Goal: Task Accomplishment & Management: Use online tool/utility

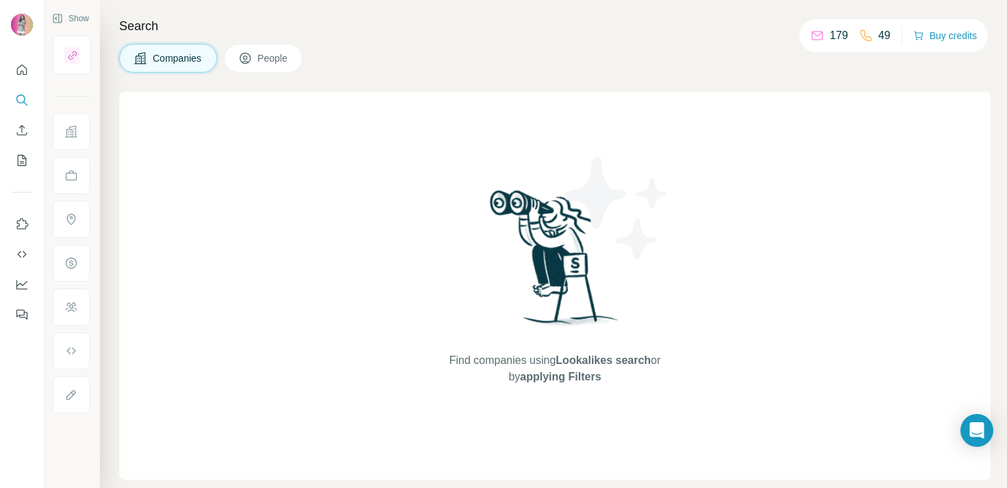
click at [287, 60] on span "People" at bounding box center [272, 58] width 31 height 14
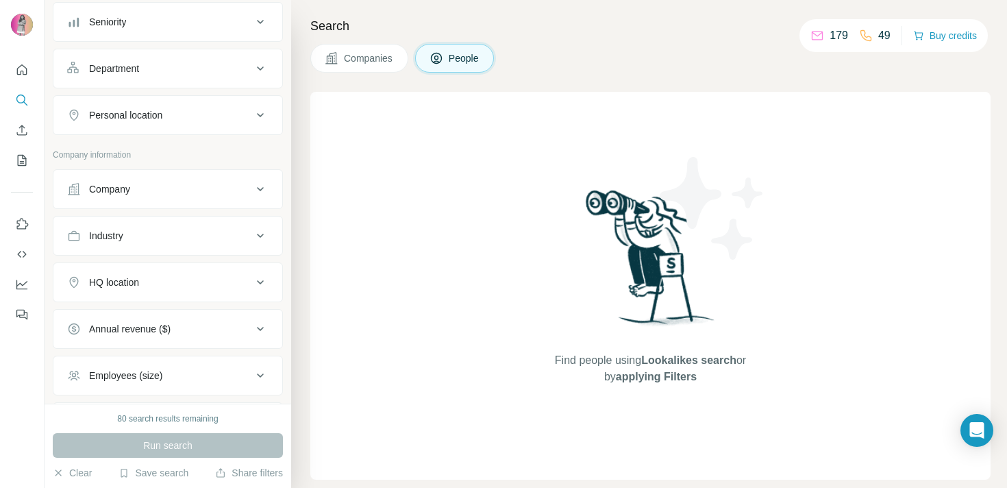
scroll to position [147, 0]
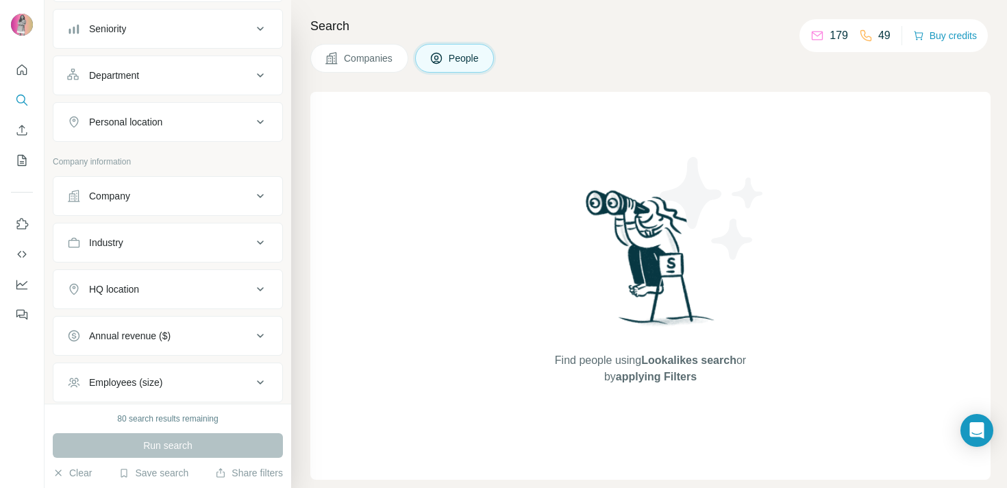
click at [186, 123] on div "Personal location" at bounding box center [159, 122] width 185 height 14
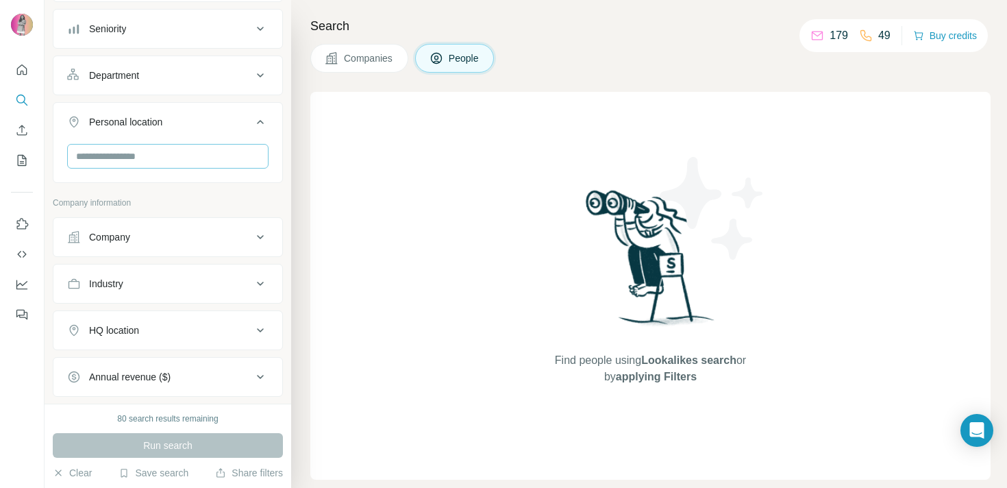
scroll to position [0, 0]
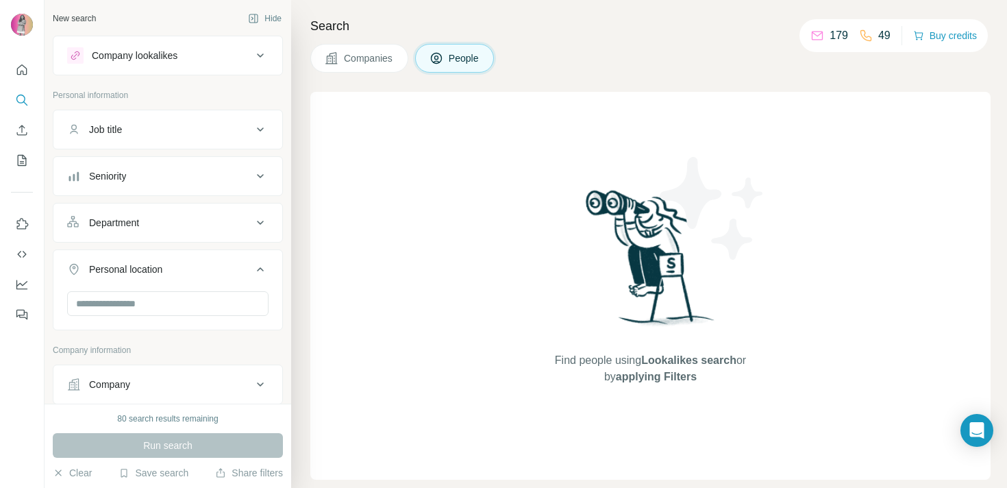
click at [148, 129] on div "Job title" at bounding box center [159, 130] width 185 height 14
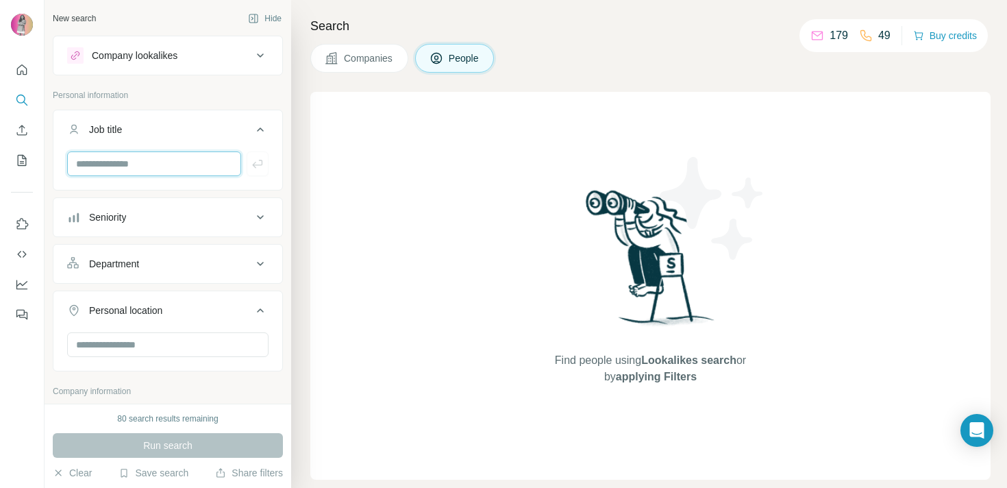
click at [147, 153] on input "text" at bounding box center [154, 163] width 174 height 25
type input "**********"
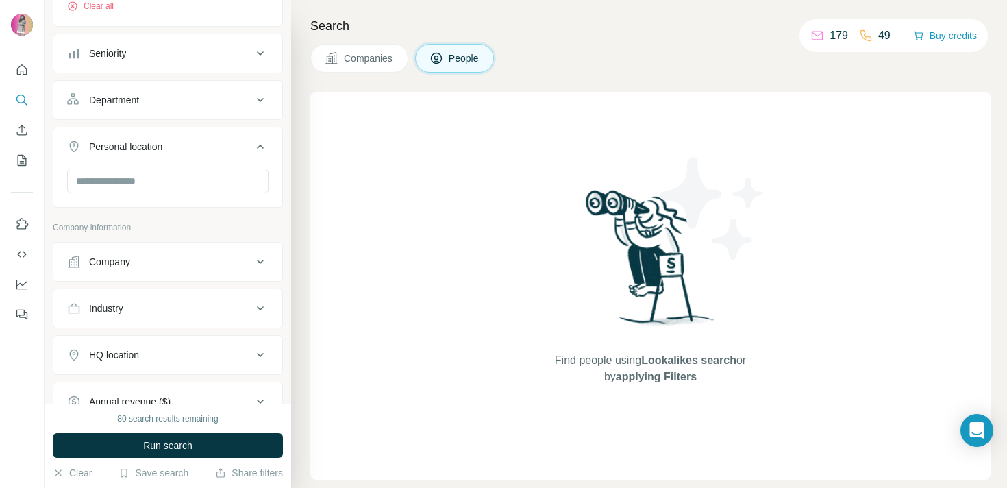
scroll to position [214, 0]
click at [166, 192] on div at bounding box center [167, 180] width 201 height 27
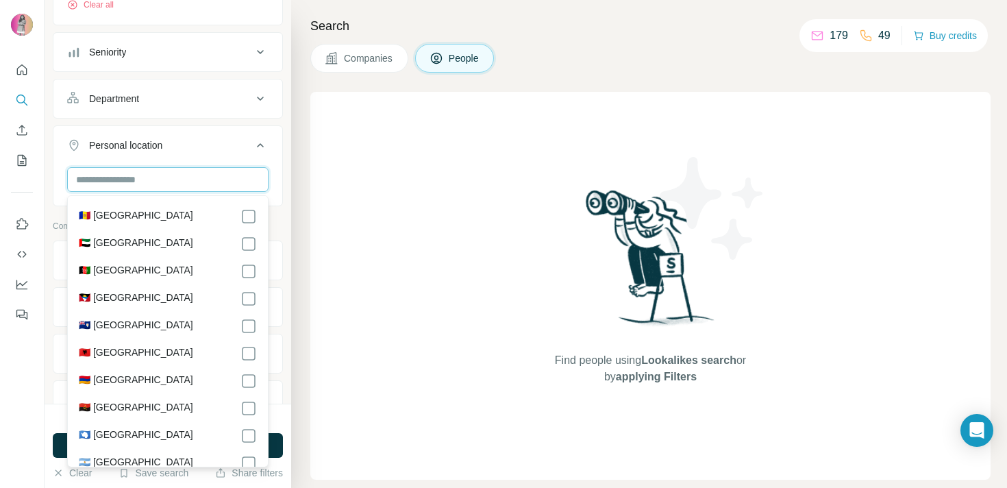
click at [184, 170] on input "text" at bounding box center [167, 179] width 201 height 25
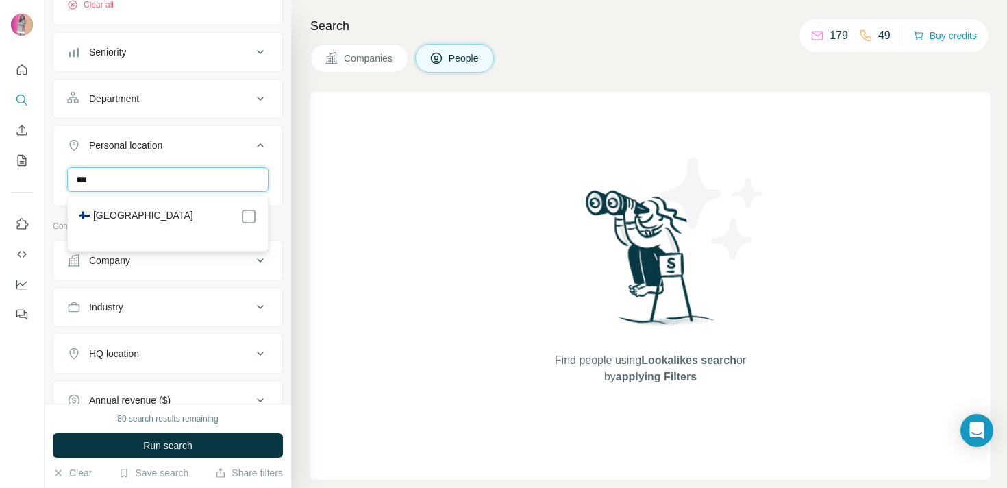
type input "***"
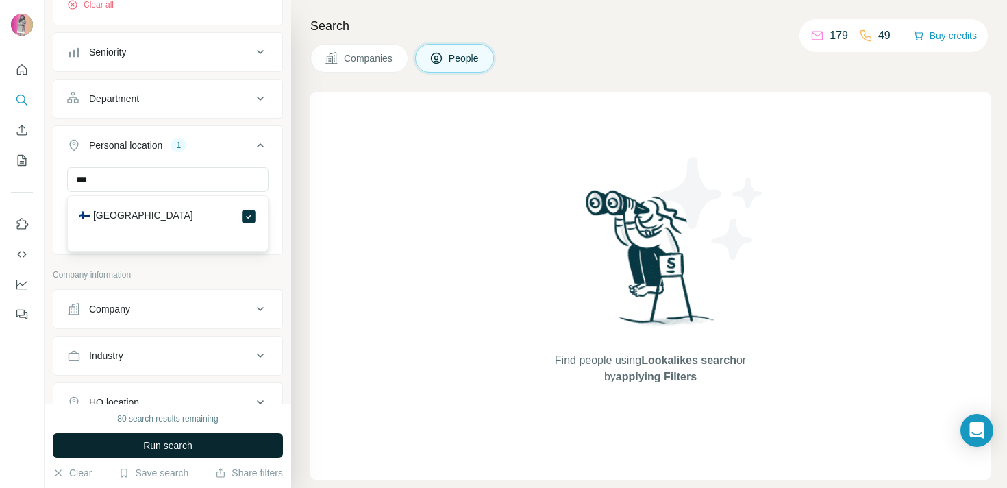
click at [210, 445] on button "Run search" at bounding box center [168, 445] width 230 height 25
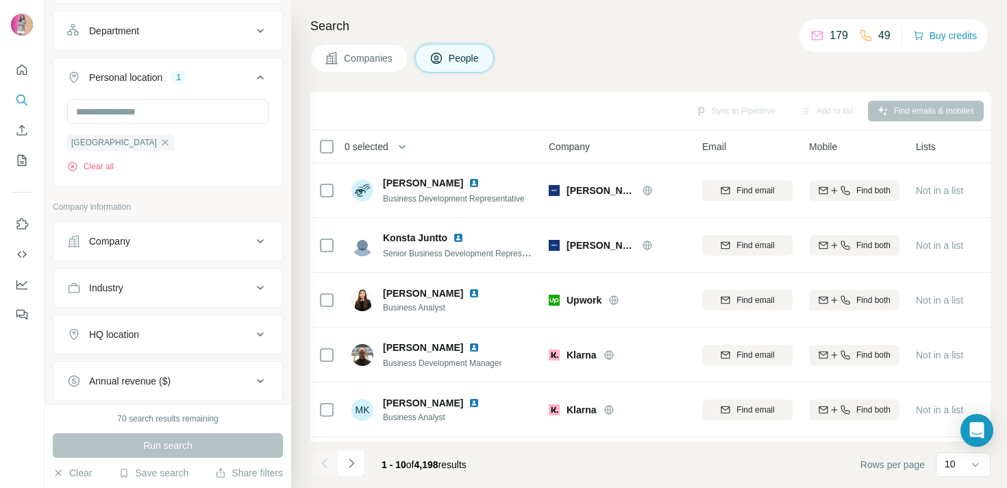
scroll to position [298, 0]
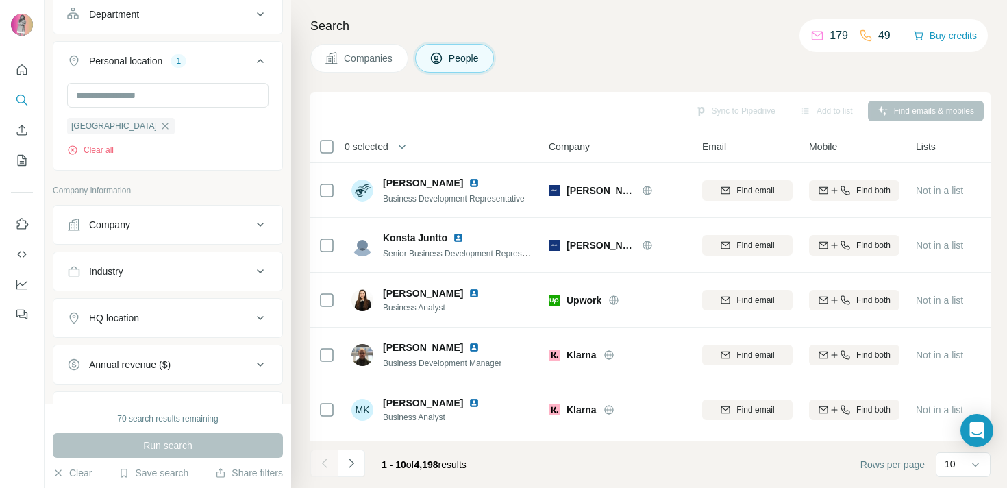
click at [136, 229] on div "Company" at bounding box center [159, 225] width 185 height 14
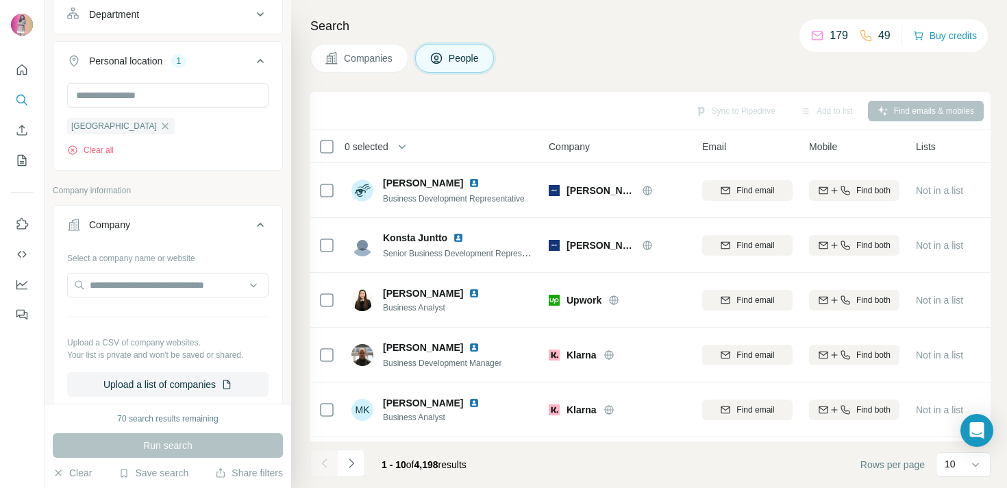
click at [175, 238] on button "Company" at bounding box center [167, 227] width 229 height 38
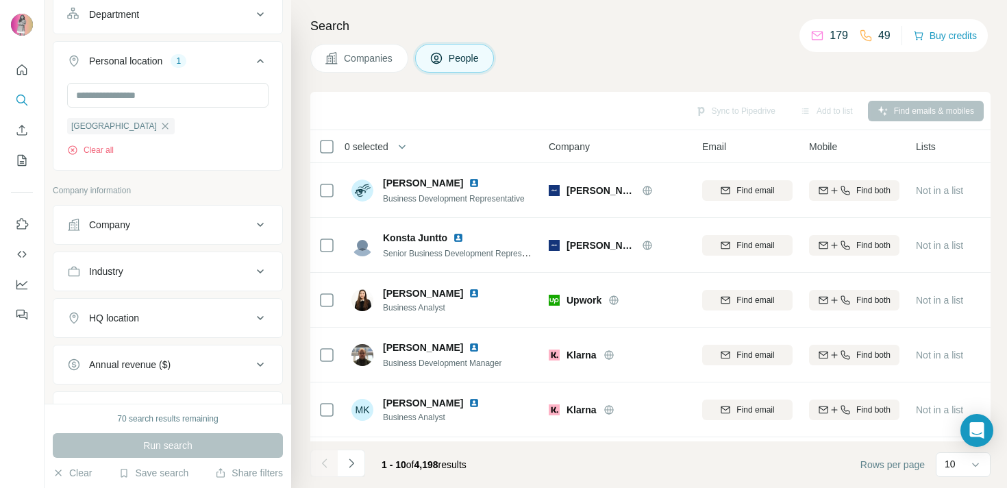
scroll to position [345, 0]
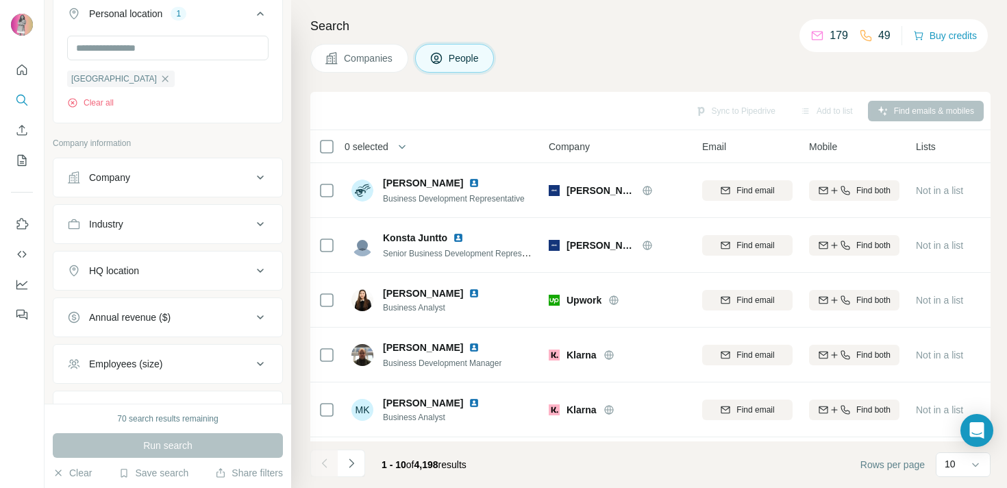
click at [198, 219] on div "Industry" at bounding box center [159, 224] width 185 height 14
click at [155, 262] on input at bounding box center [160, 258] width 169 height 15
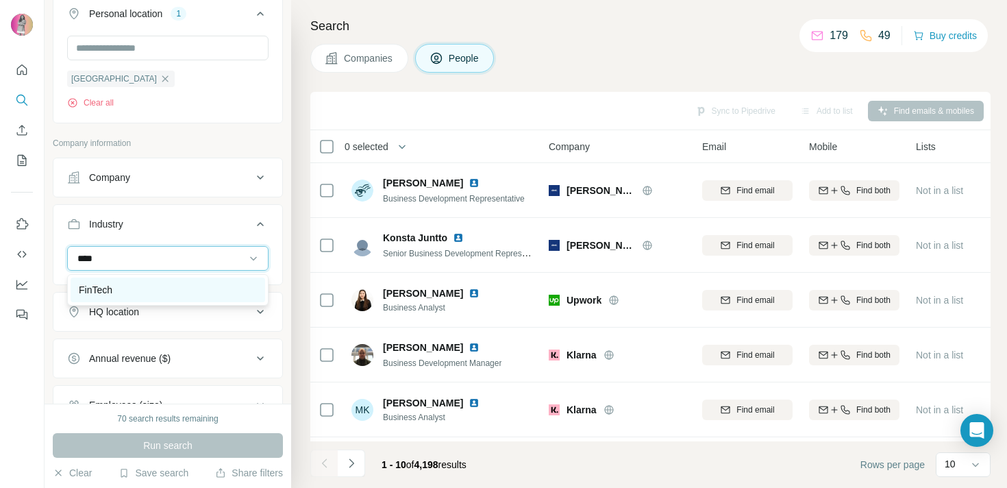
type input "****"
click at [144, 283] on div "FinTech" at bounding box center [168, 290] width 178 height 14
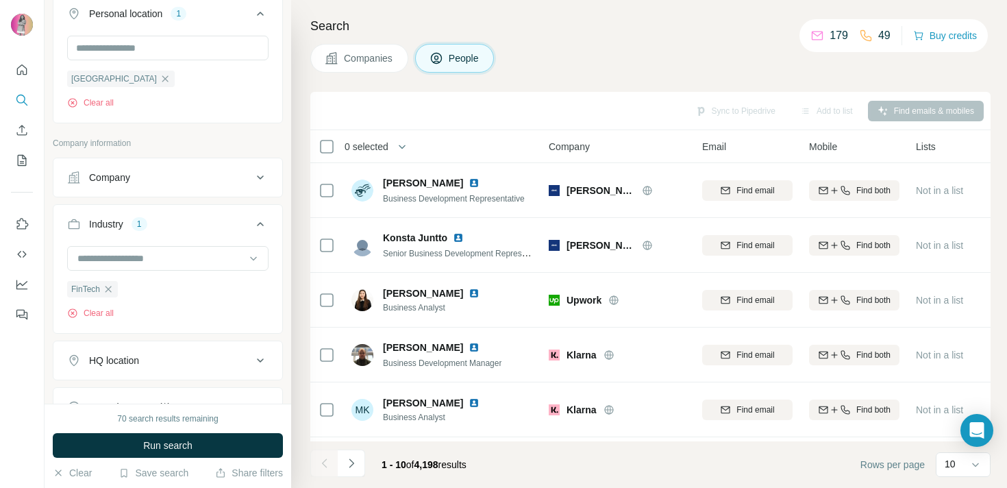
click at [171, 446] on span "Run search" at bounding box center [167, 445] width 49 height 14
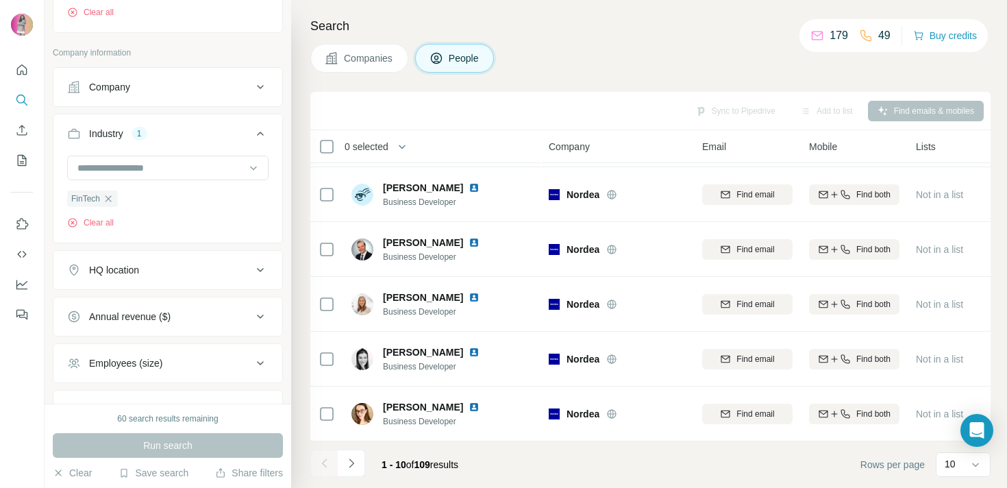
scroll to position [547, 0]
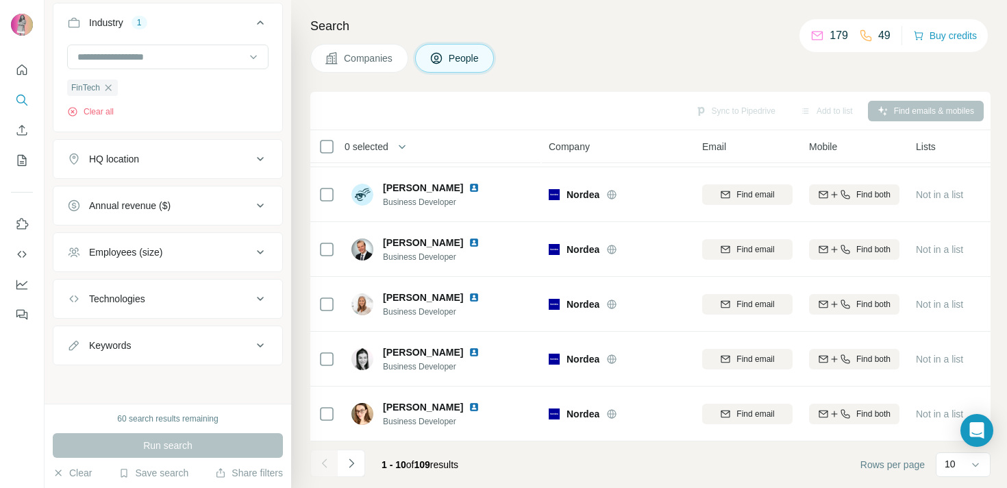
click at [133, 260] on button "Employees (size)" at bounding box center [167, 252] width 229 height 33
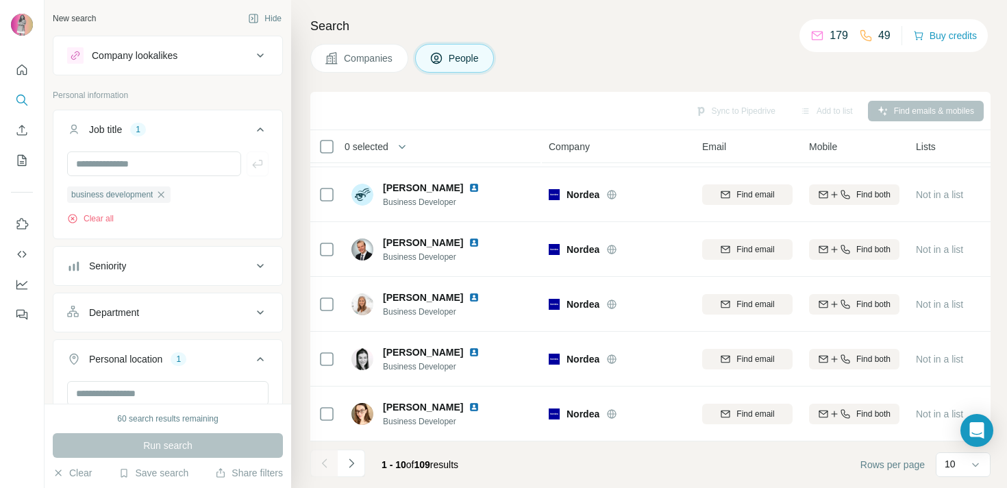
scroll to position [0, 0]
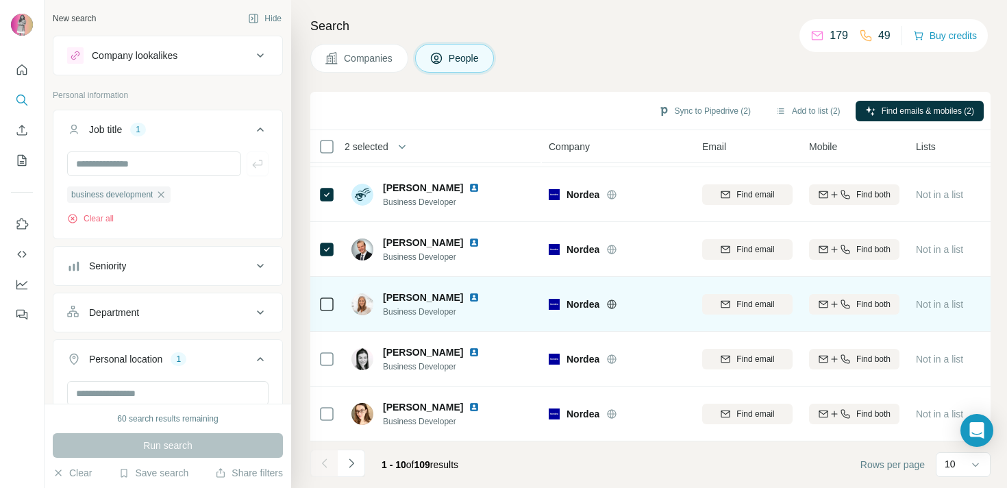
click at [334, 300] on icon at bounding box center [326, 304] width 16 height 16
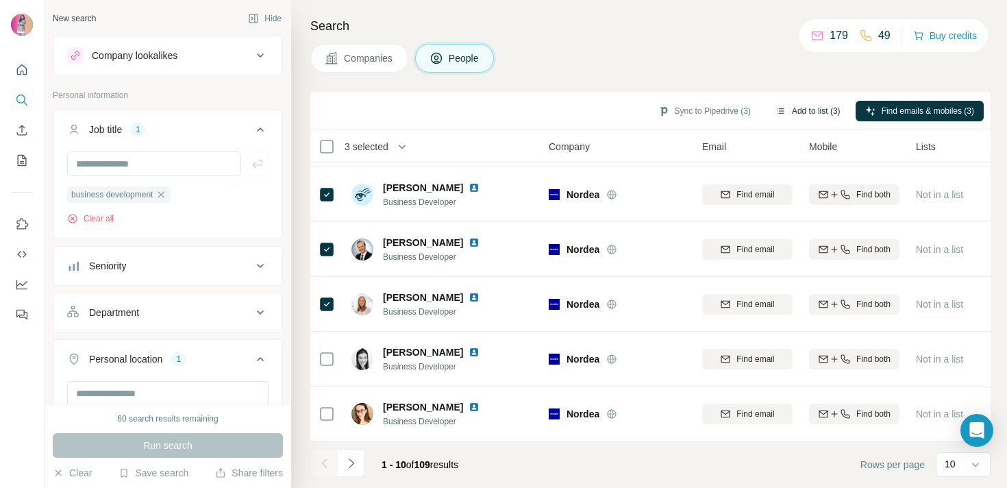
click at [803, 111] on button "Add to list (3)" at bounding box center [808, 111] width 84 height 21
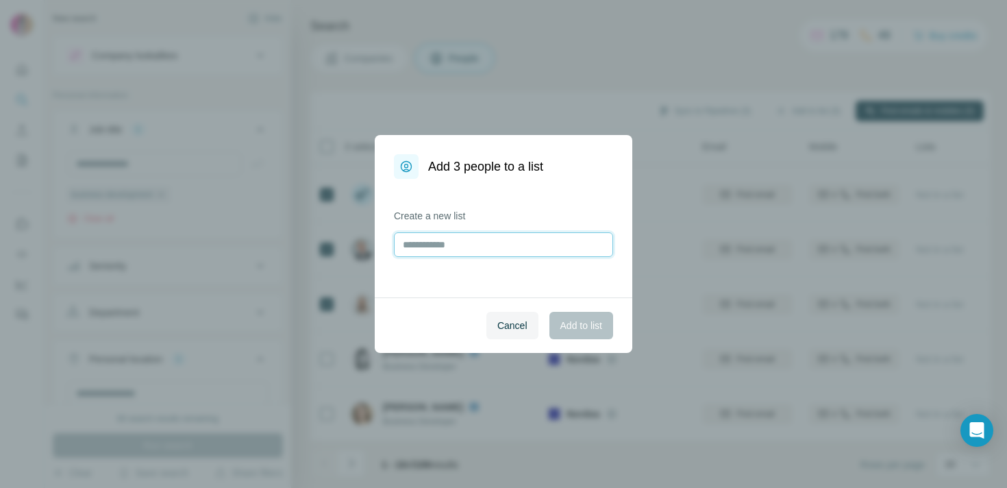
click at [501, 244] on input "text" at bounding box center [503, 244] width 219 height 25
type input "****"
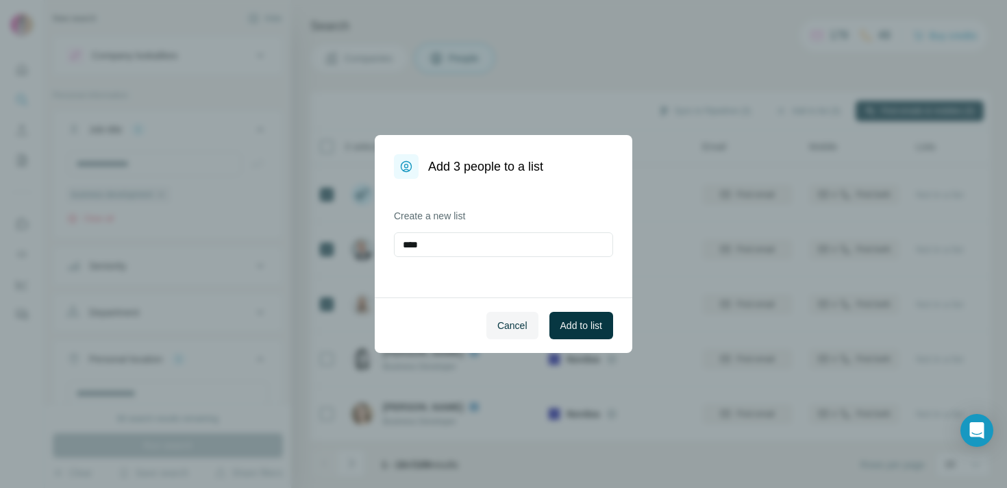
click at [572, 305] on div "Cancel Add to list" at bounding box center [503, 324] width 257 height 55
click at [577, 323] on span "Add to list" at bounding box center [581, 325] width 42 height 14
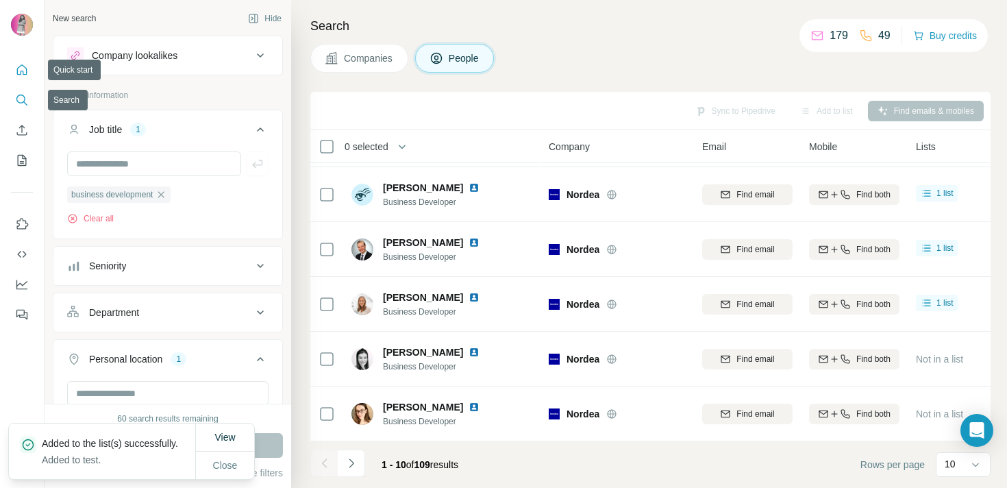
click at [22, 78] on button "Quick start" at bounding box center [22, 70] width 22 height 25
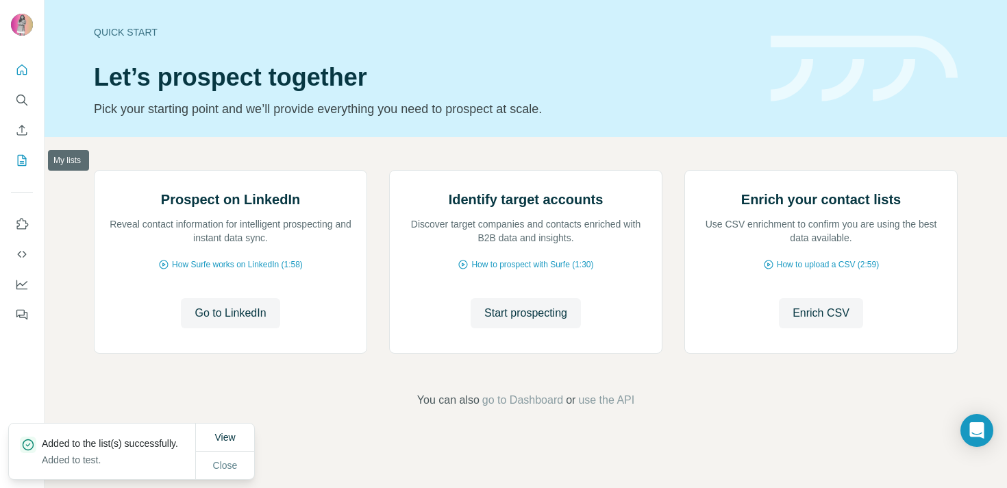
click at [23, 155] on icon "My lists" at bounding box center [22, 160] width 14 height 14
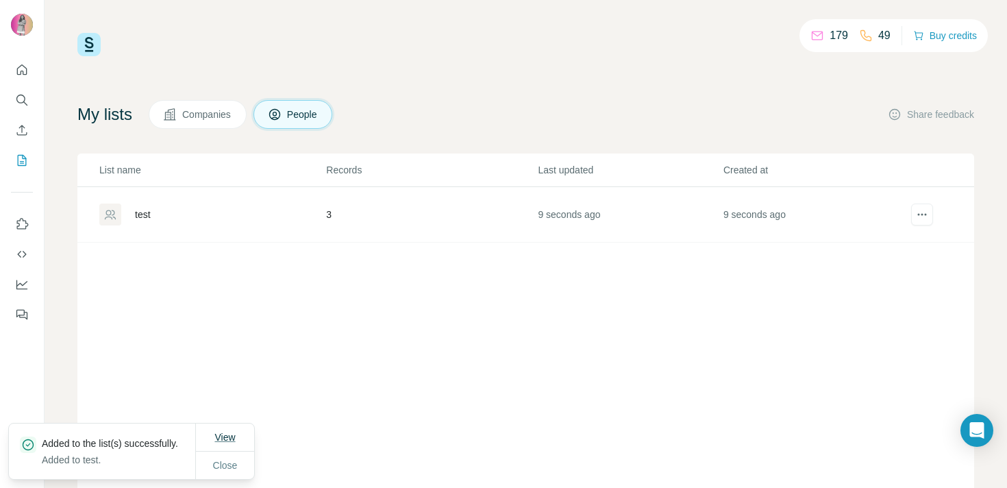
click at [218, 437] on button "View" at bounding box center [225, 437] width 40 height 25
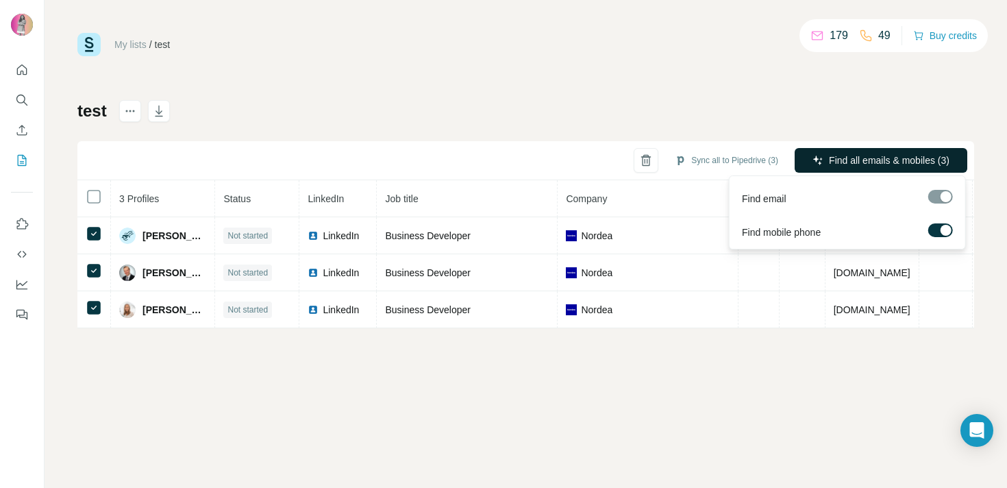
click at [822, 162] on button "Find all emails & mobiles (3)" at bounding box center [880, 160] width 173 height 25
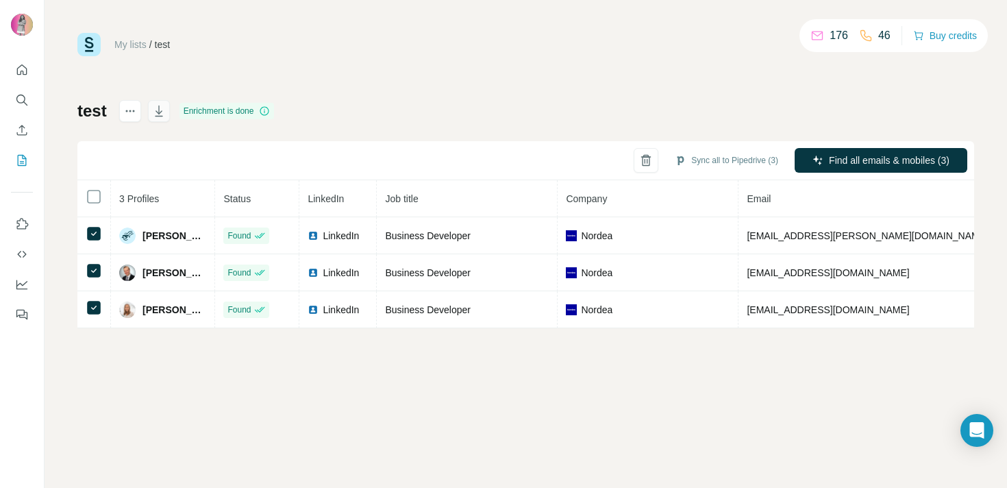
click at [166, 105] on icon "button" at bounding box center [159, 111] width 14 height 14
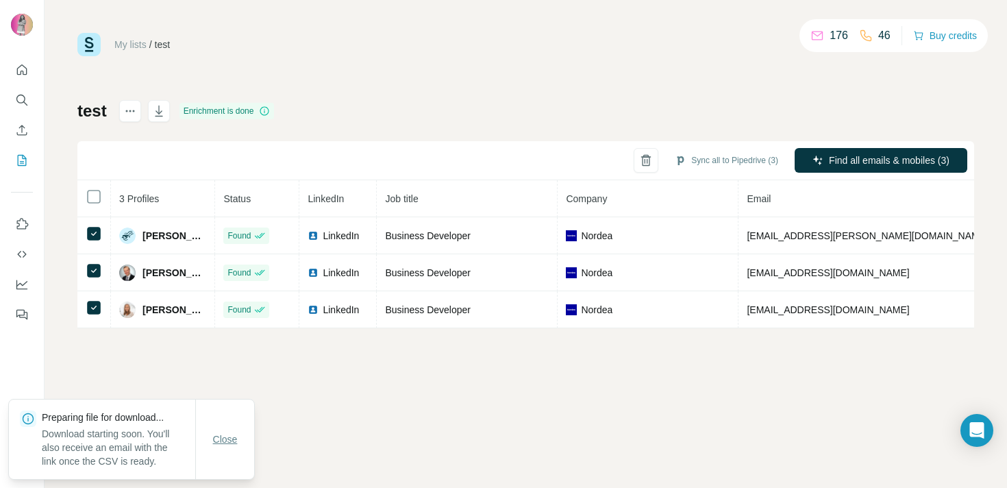
click at [226, 436] on span "Close" at bounding box center [225, 439] width 25 height 14
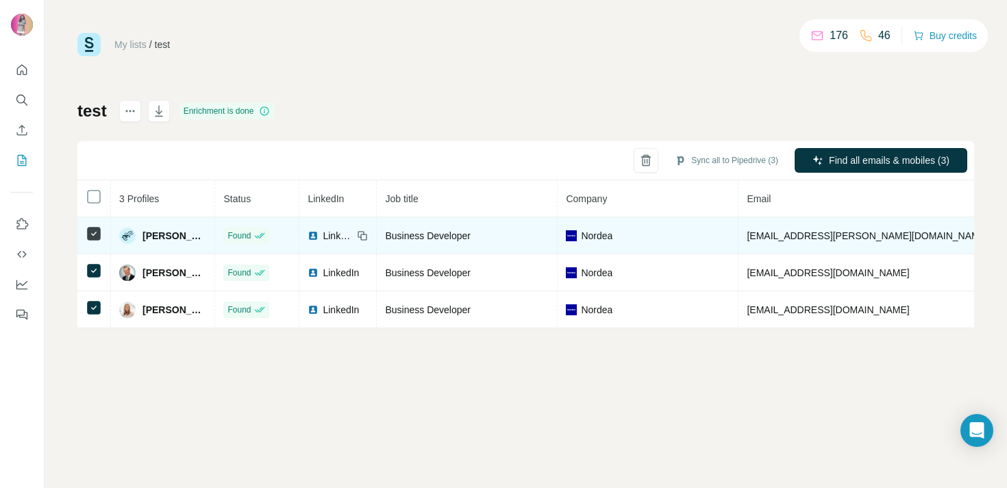
click at [323, 234] on span "LinkedIn" at bounding box center [338, 236] width 30 height 14
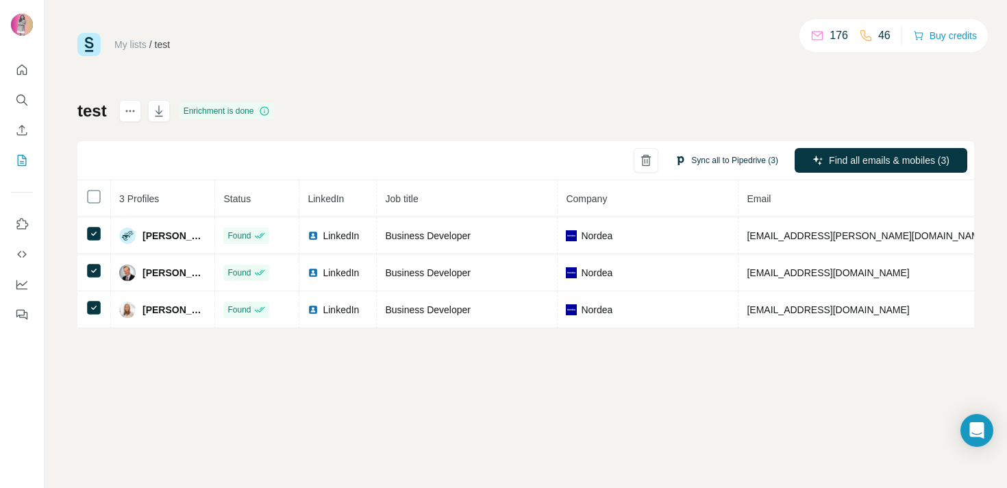
click at [716, 168] on button "Sync all to Pipedrive (3)" at bounding box center [726, 160] width 123 height 21
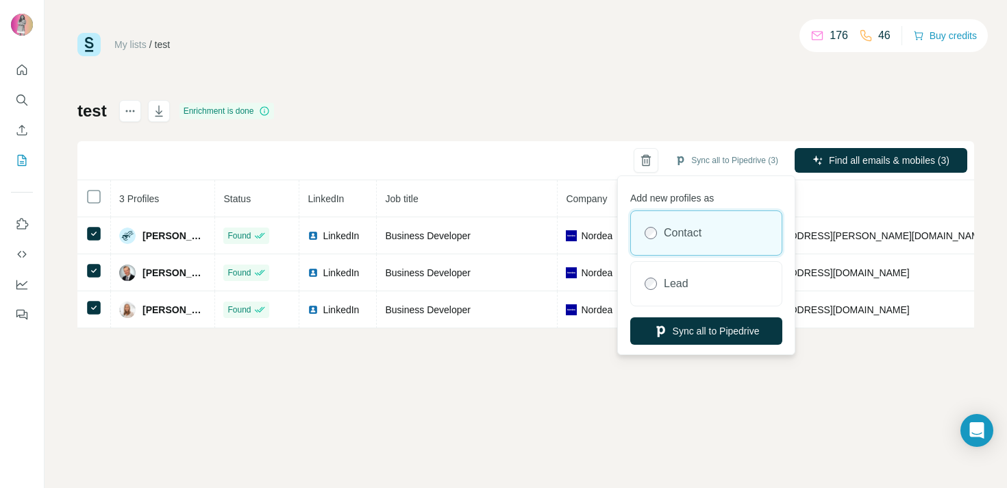
click at [842, 410] on div "My lists / test 176 46 Buy credits test Enrichment is done Sync all to Pipedriv…" at bounding box center [526, 244] width 962 height 488
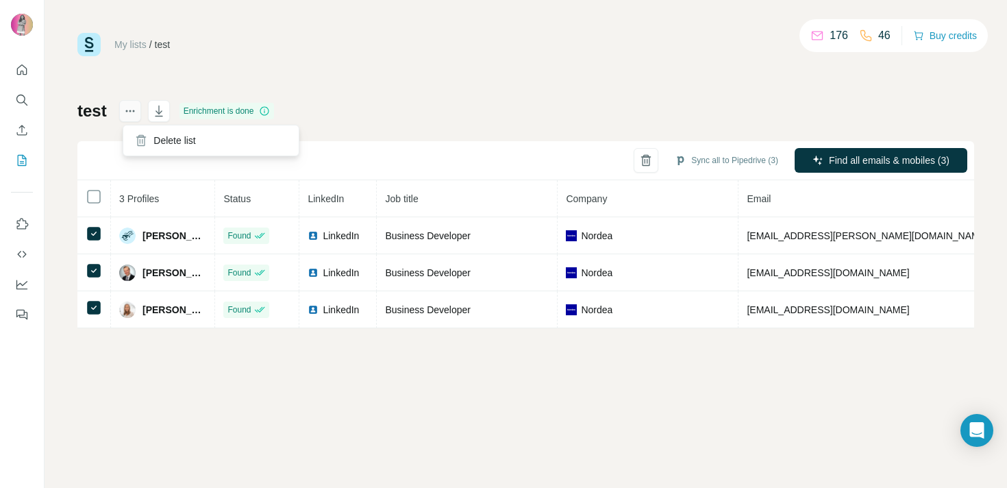
click at [127, 114] on icon "actions" at bounding box center [130, 111] width 14 height 14
click at [207, 108] on div "Enrichment is done" at bounding box center [226, 111] width 95 height 16
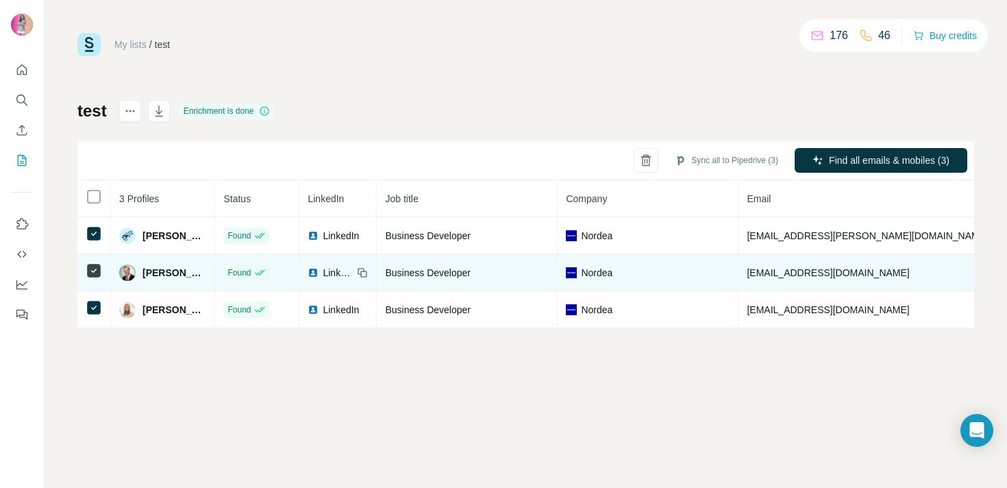
click at [341, 266] on span "LinkedIn" at bounding box center [338, 273] width 30 height 14
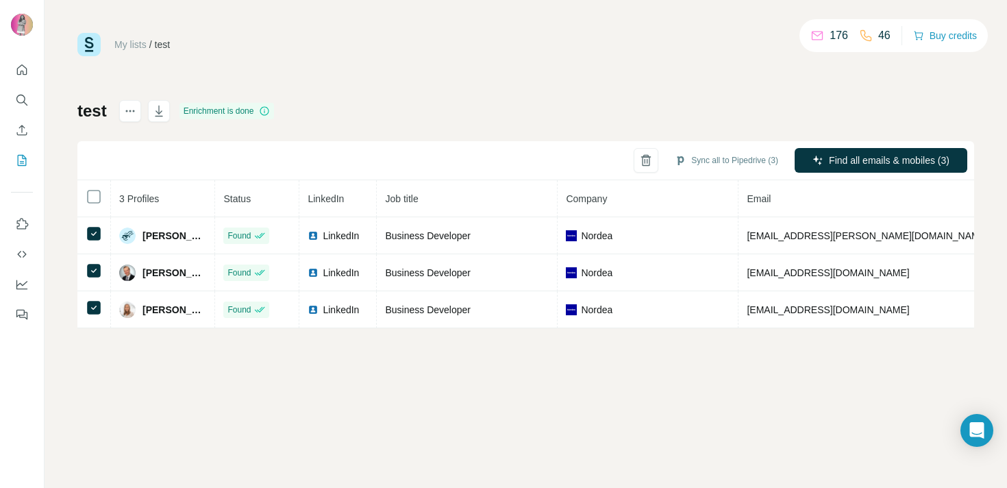
click at [563, 110] on div "test Enrichment is done Sync all to Pipedrive (3) Find all emails & mobiles (3)…" at bounding box center [525, 214] width 896 height 228
